Goal: Navigation & Orientation: Find specific page/section

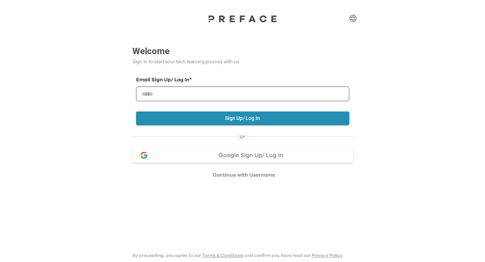
click at [232, 155] on span "Google Sign Up/ Log In" at bounding box center [250, 155] width 65 height 6
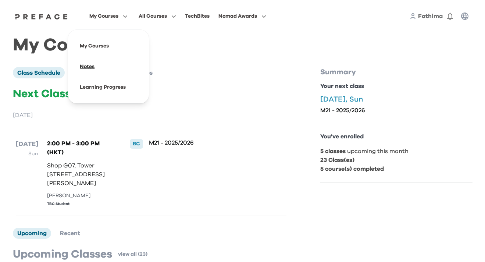
click at [91, 65] on span at bounding box center [108, 66] width 69 height 21
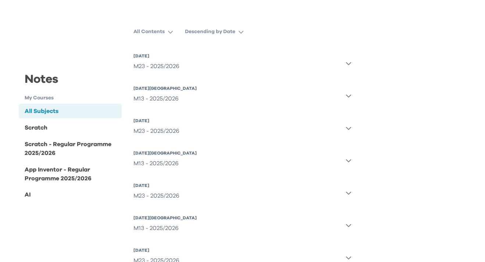
scroll to position [75, 0]
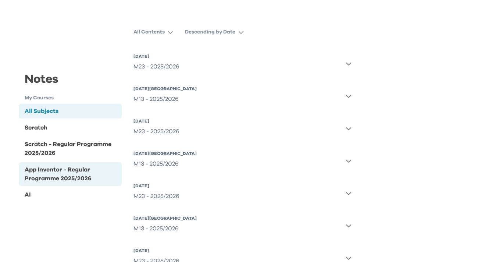
click at [55, 175] on div "App Inventor - Regular Programme 2025/2026" at bounding box center [72, 174] width 94 height 18
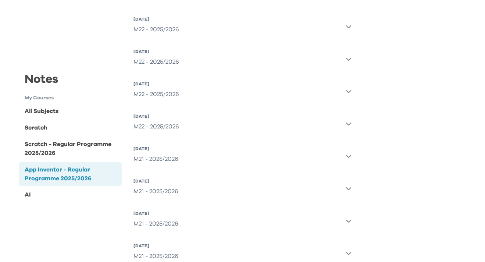
scroll to position [267, 0]
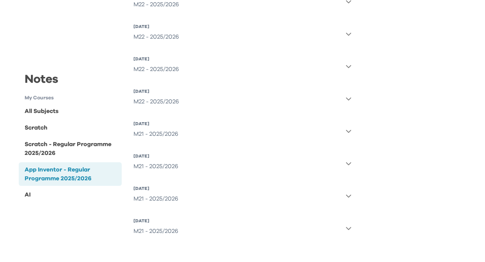
click at [346, 196] on icon "button" at bounding box center [348, 196] width 6 height 6
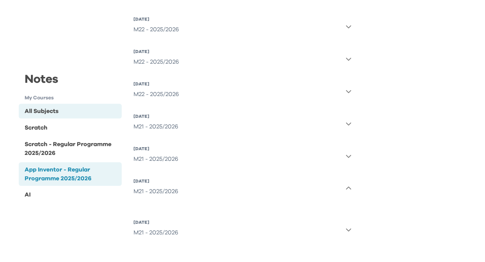
click at [52, 111] on div "All Subjects" at bounding box center [42, 111] width 34 height 9
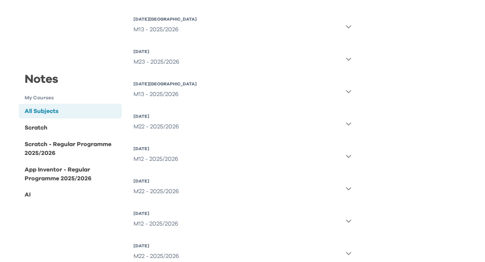
click at [25, 114] on div "All Subjects" at bounding box center [42, 111] width 34 height 9
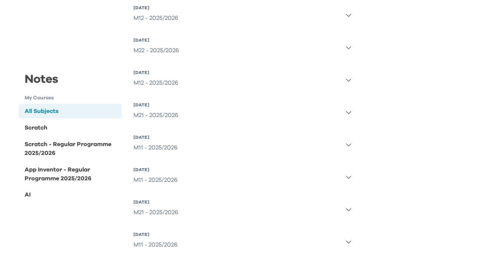
scroll to position [793, 0]
